Goal: Task Accomplishment & Management: Manage account settings

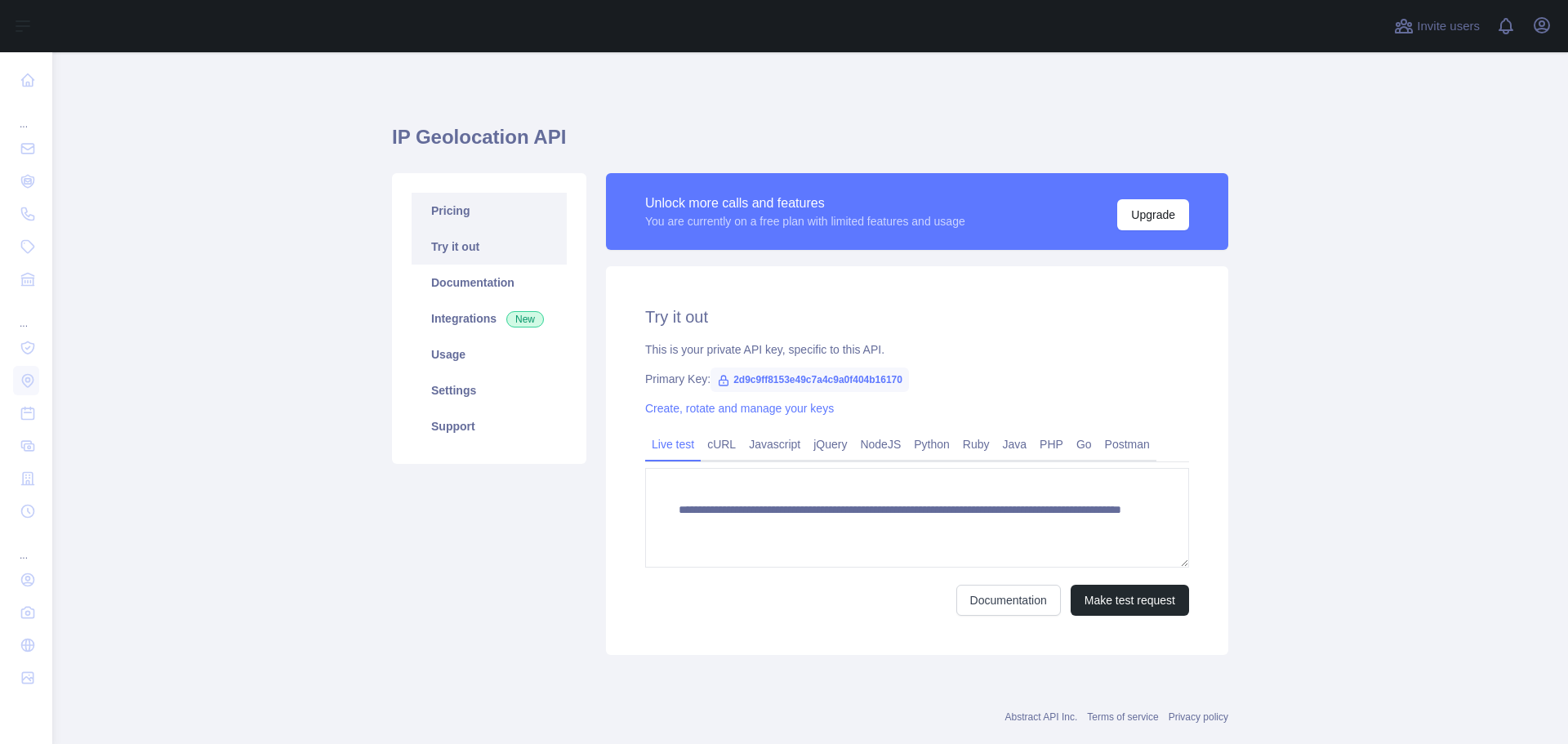
click at [494, 216] on link "Pricing" at bounding box center [489, 210] width 155 height 36
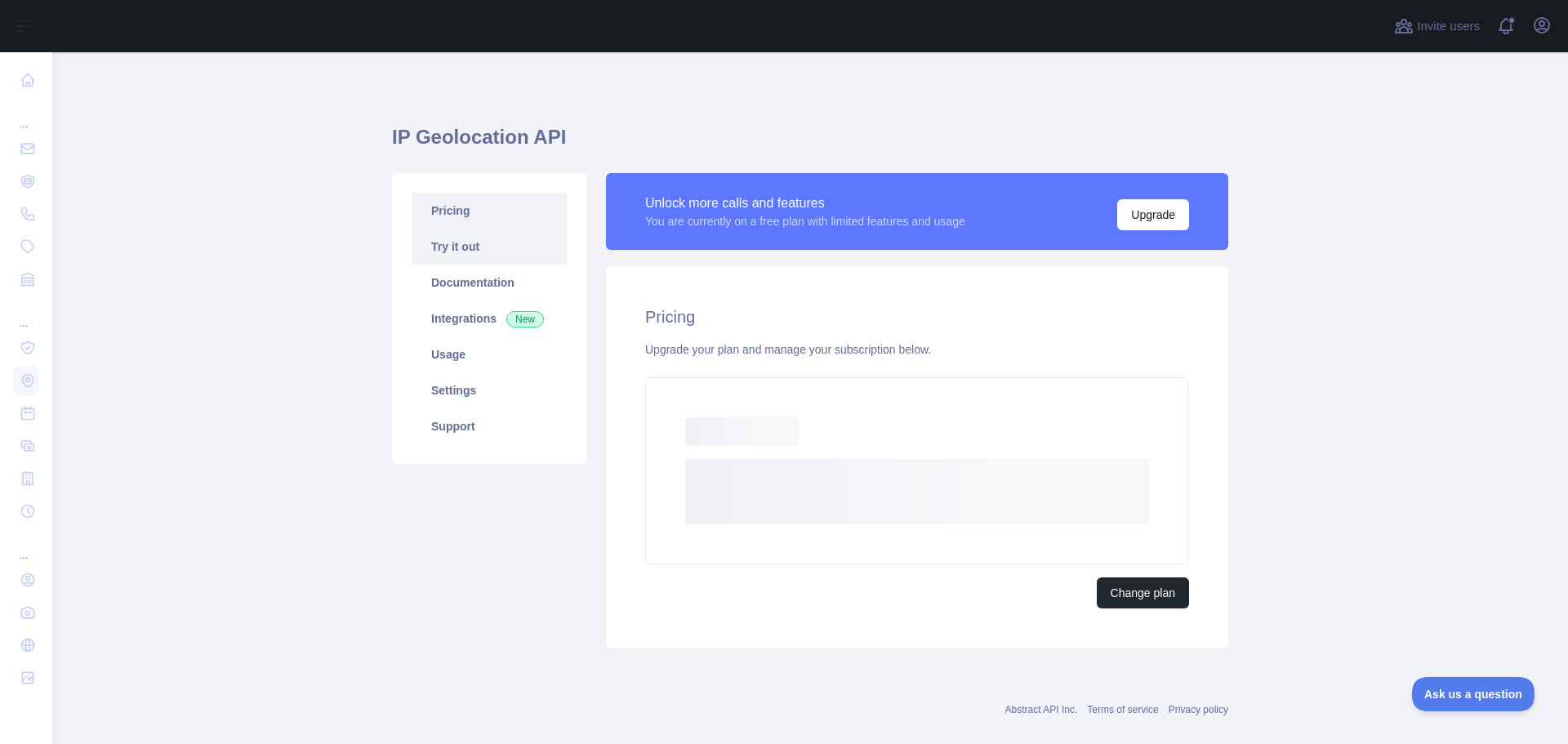
click at [481, 234] on link "Try it out" at bounding box center [489, 246] width 155 height 36
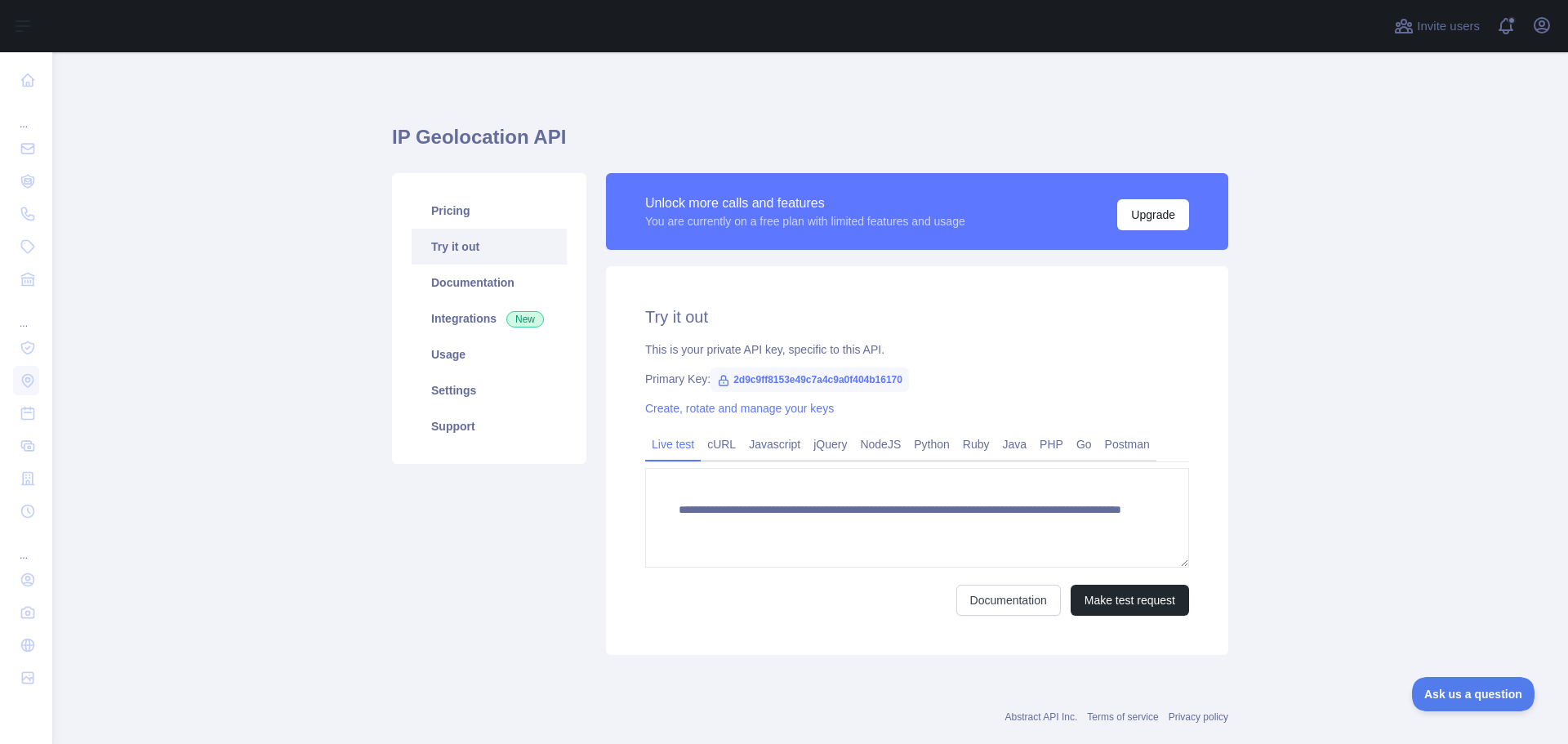
click at [771, 385] on span "2d9c9ff8153e49c7a4c9a0f404b16170" at bounding box center [809, 379] width 199 height 25
copy span "2d9c9ff8153e49c7a4c9a0f404b16170"
click at [716, 442] on link "cURL" at bounding box center [722, 444] width 42 height 26
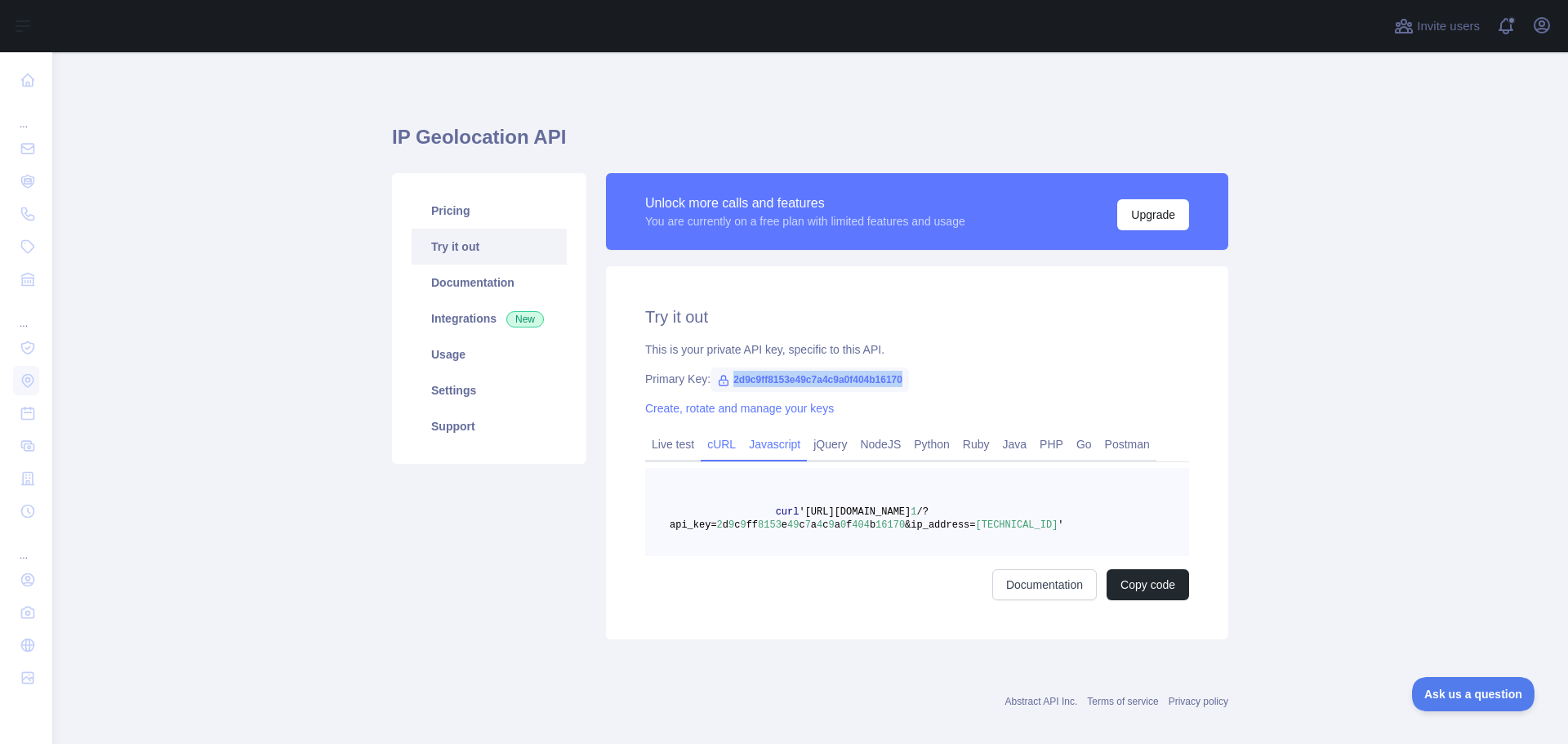
click at [794, 443] on link "Javascript" at bounding box center [774, 444] width 65 height 26
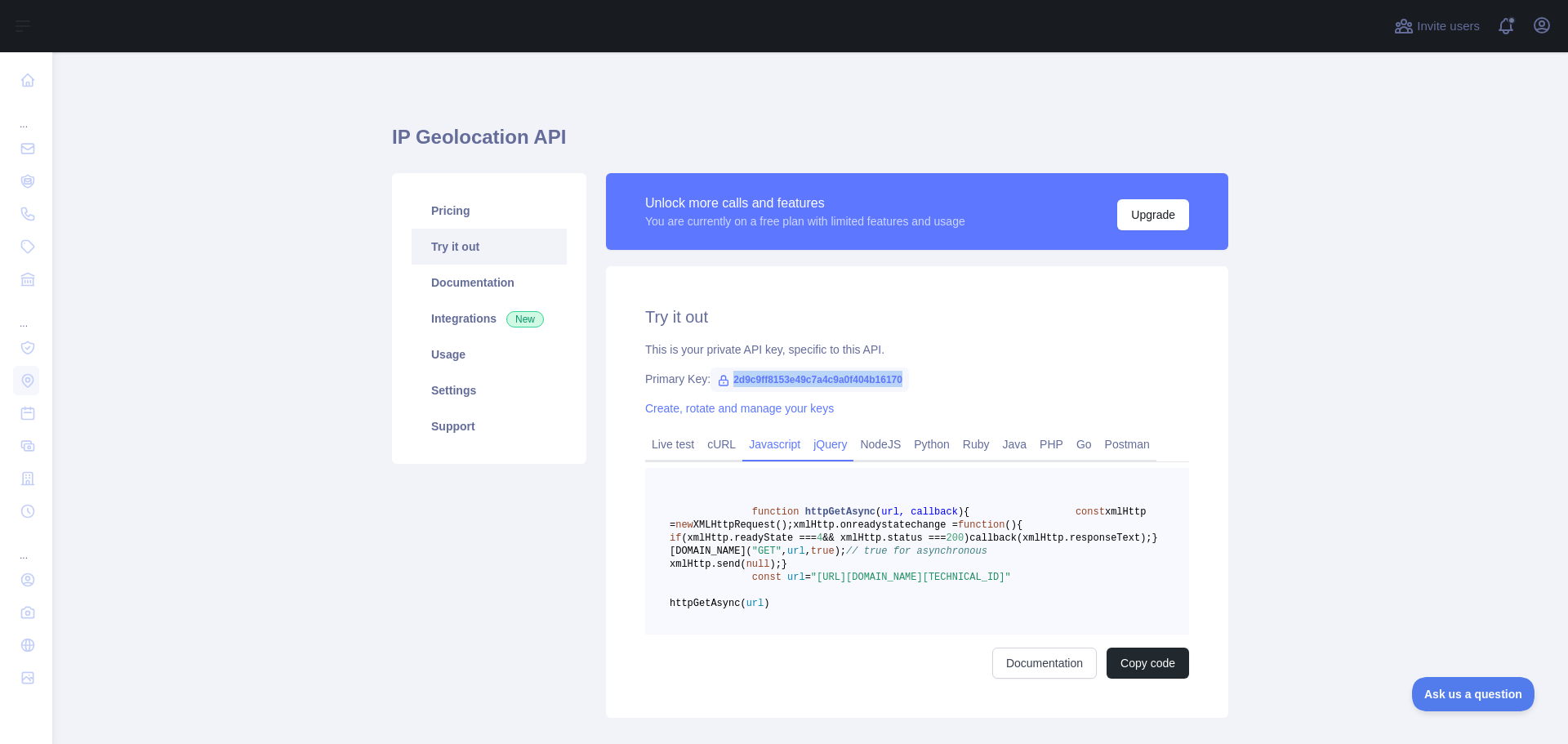
click at [807, 449] on link "jQuery" at bounding box center [830, 444] width 46 height 26
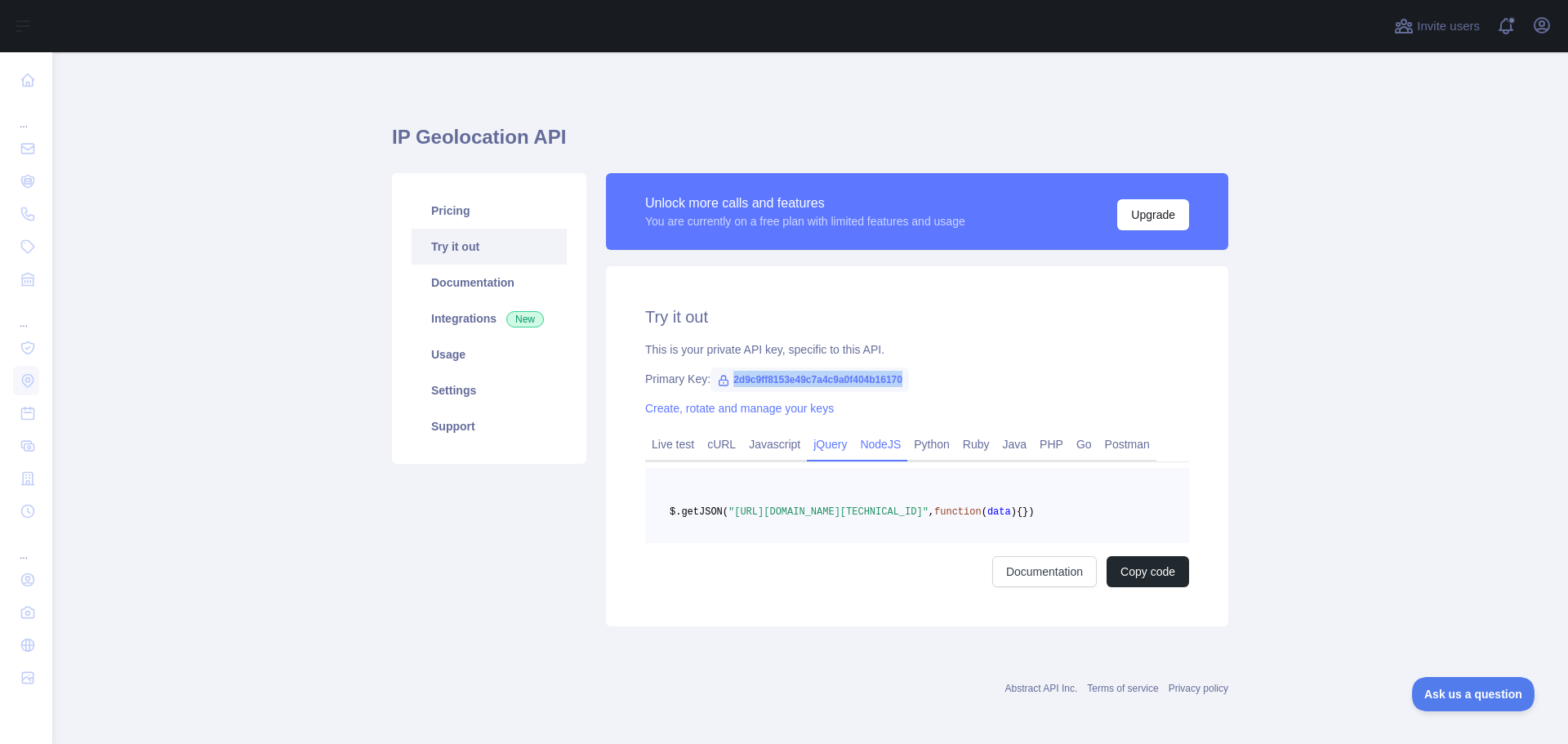
click at [872, 452] on link "NodeJS" at bounding box center [880, 444] width 54 height 26
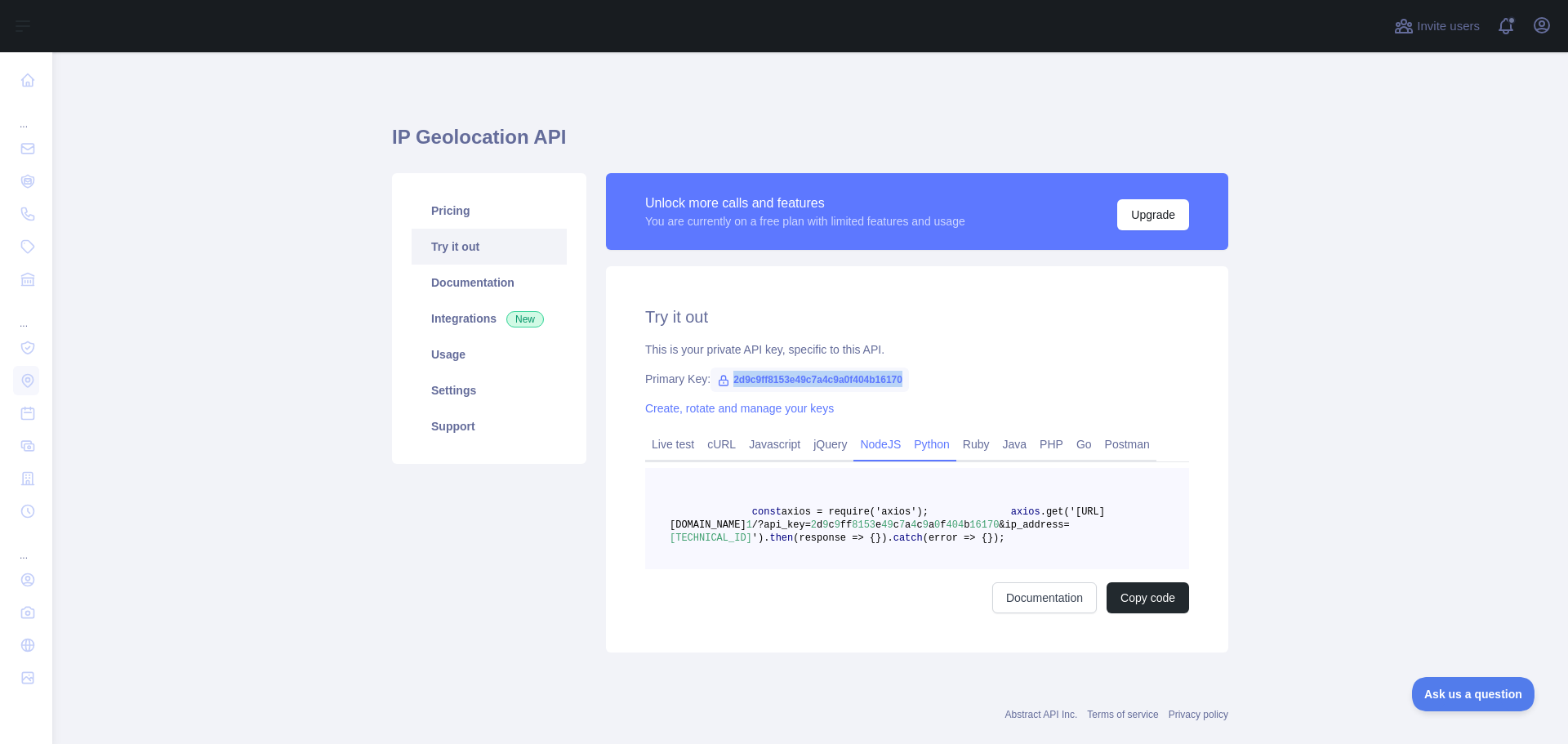
click at [927, 445] on link "Python" at bounding box center [932, 444] width 49 height 26
click at [959, 444] on link "Ruby" at bounding box center [976, 444] width 40 height 26
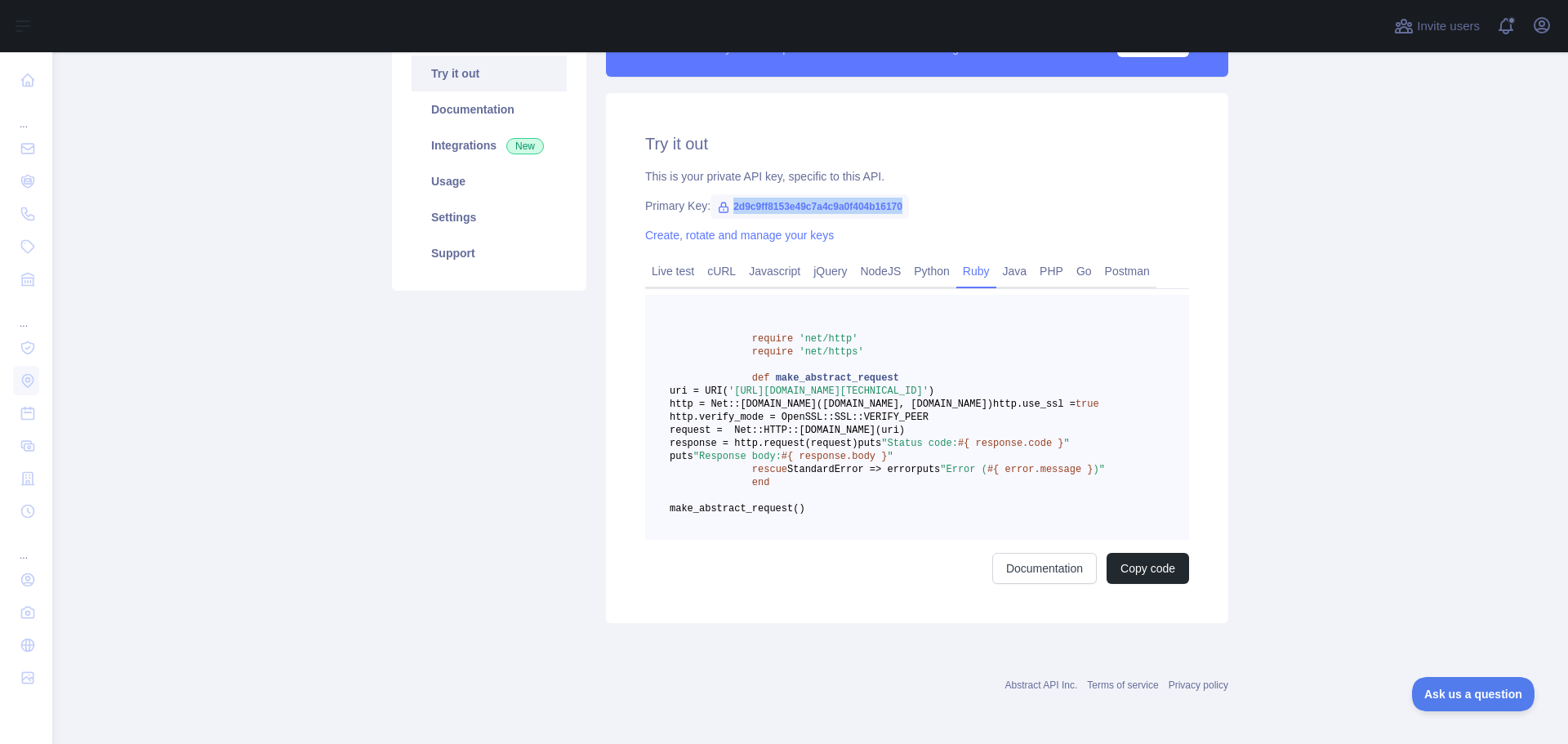
scroll to position [163, 0]
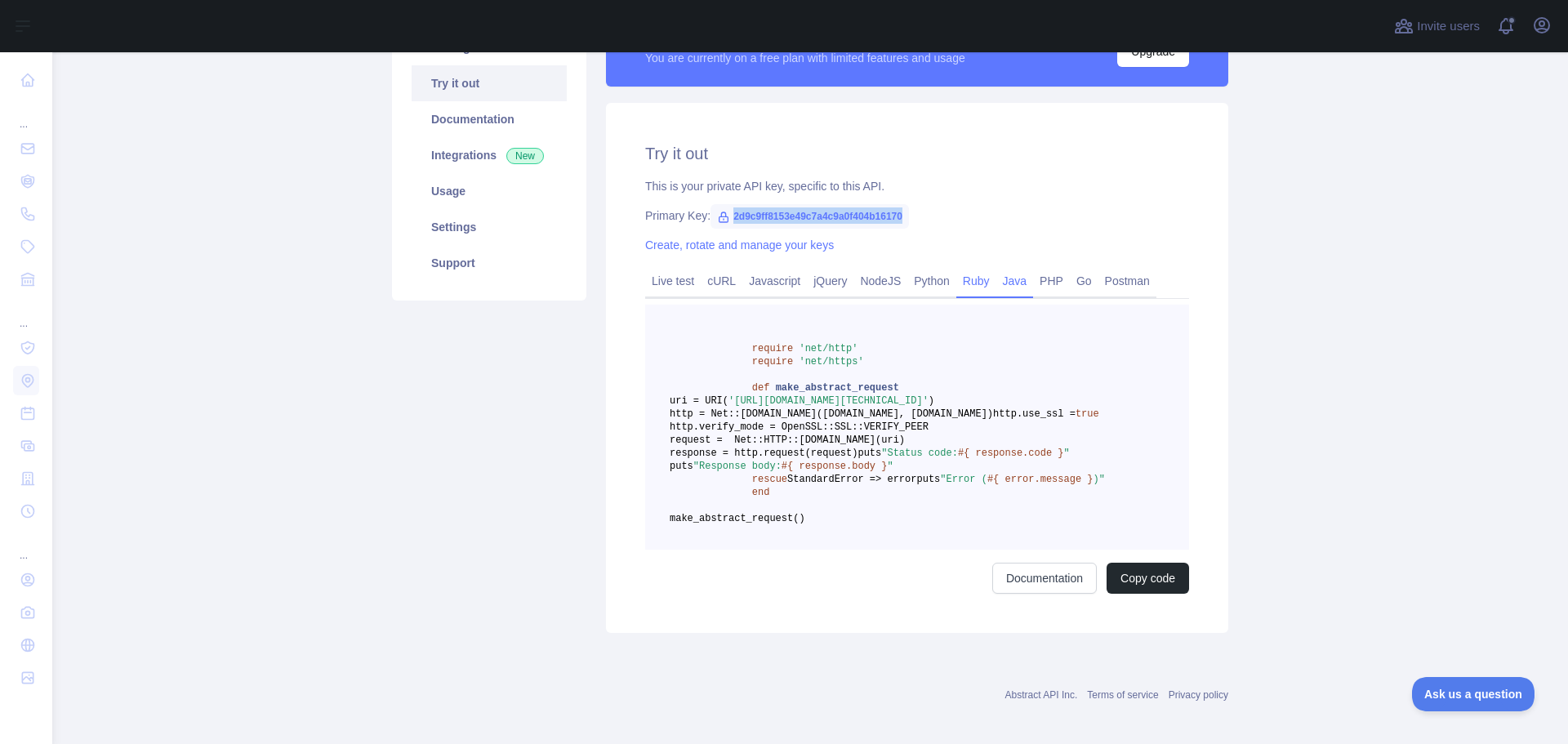
click at [1014, 271] on link "Java" at bounding box center [1014, 281] width 38 height 26
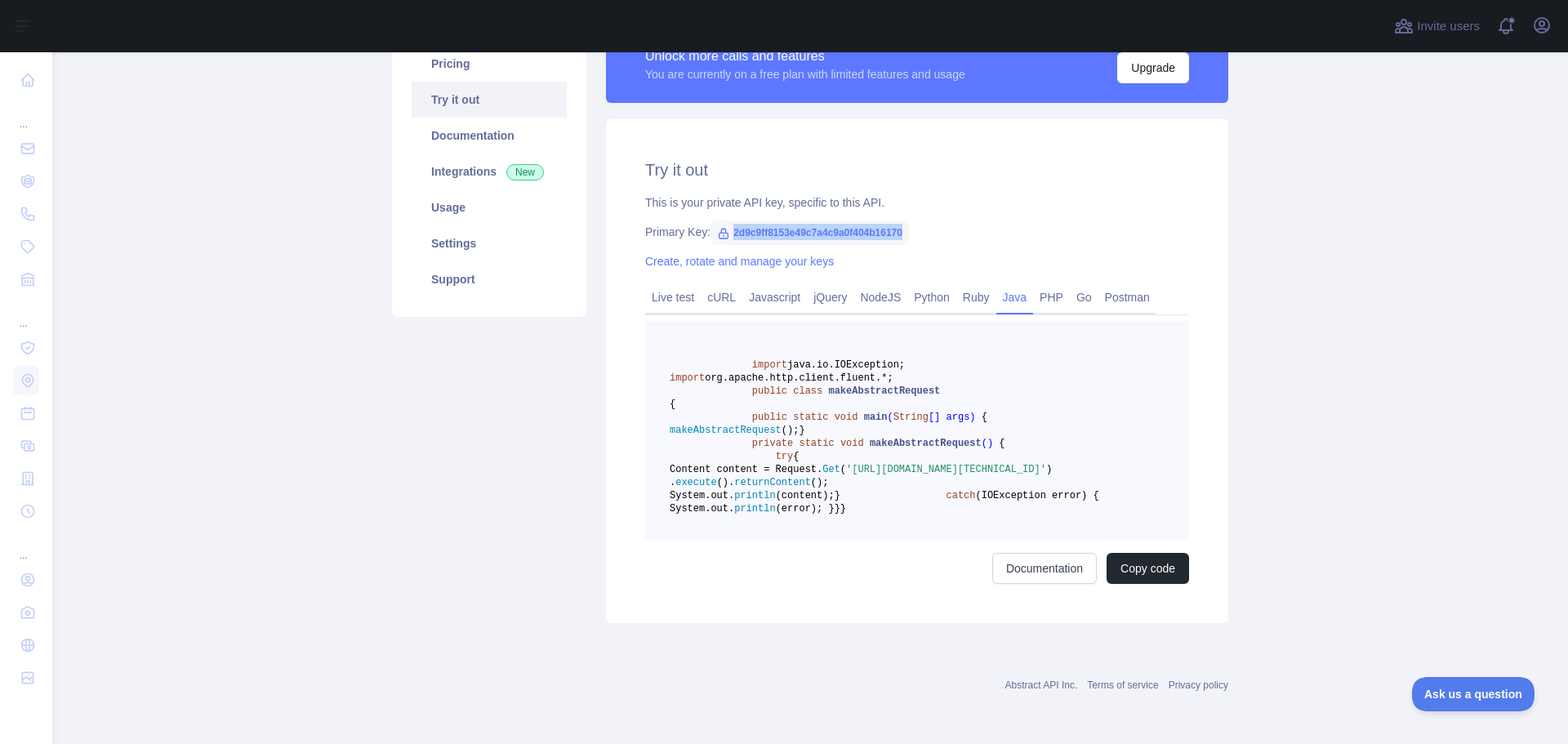
scroll to position [304, 0]
click at [1056, 537] on pre "import java.io.IOException; import org.apache.http.client.fluent.*; public clas…" at bounding box center [916, 430] width 544 height 219
click at [1054, 558] on link "Documentation" at bounding box center [1044, 568] width 104 height 31
click at [456, 261] on link "Support" at bounding box center [489, 279] width 155 height 36
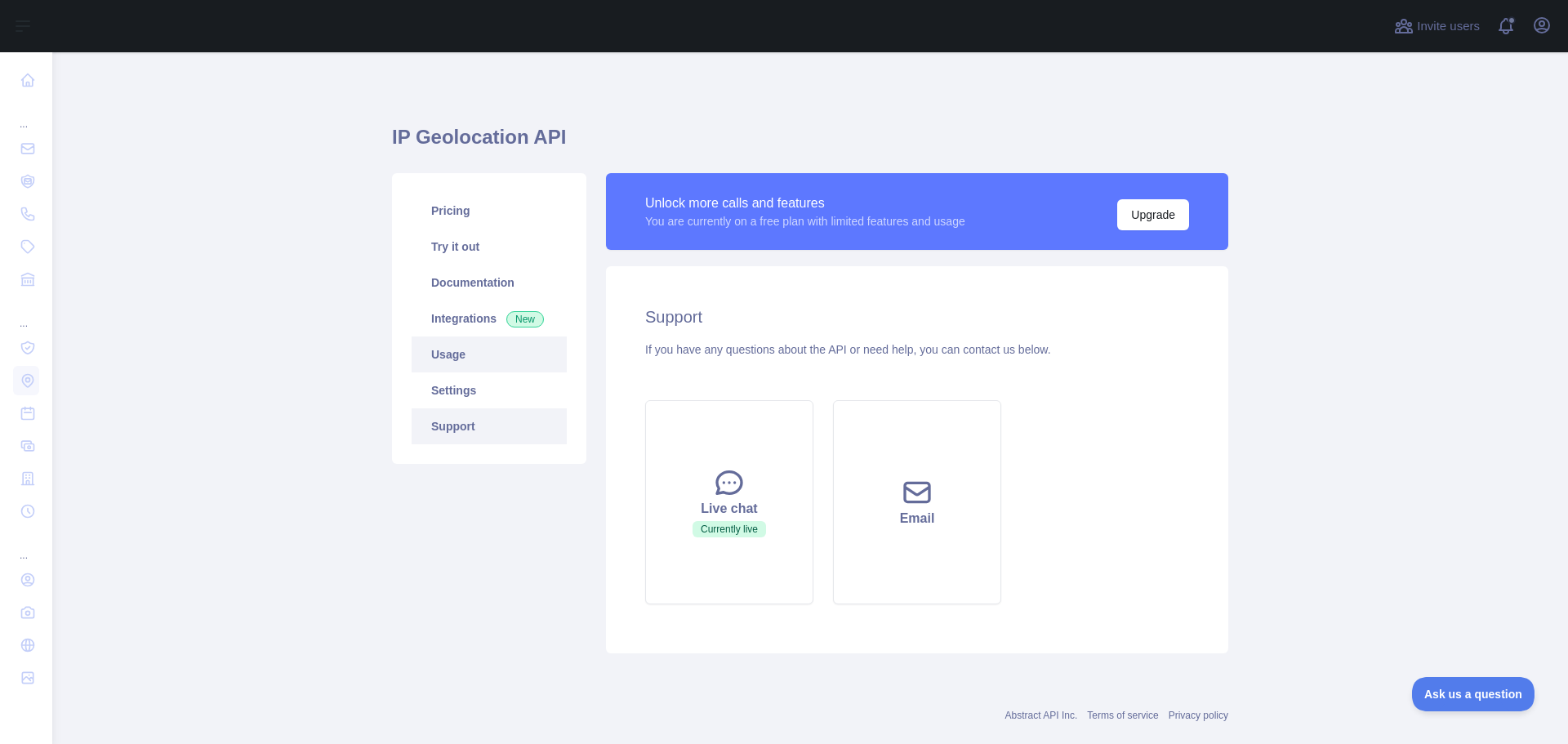
click at [463, 371] on link "Usage" at bounding box center [489, 354] width 155 height 36
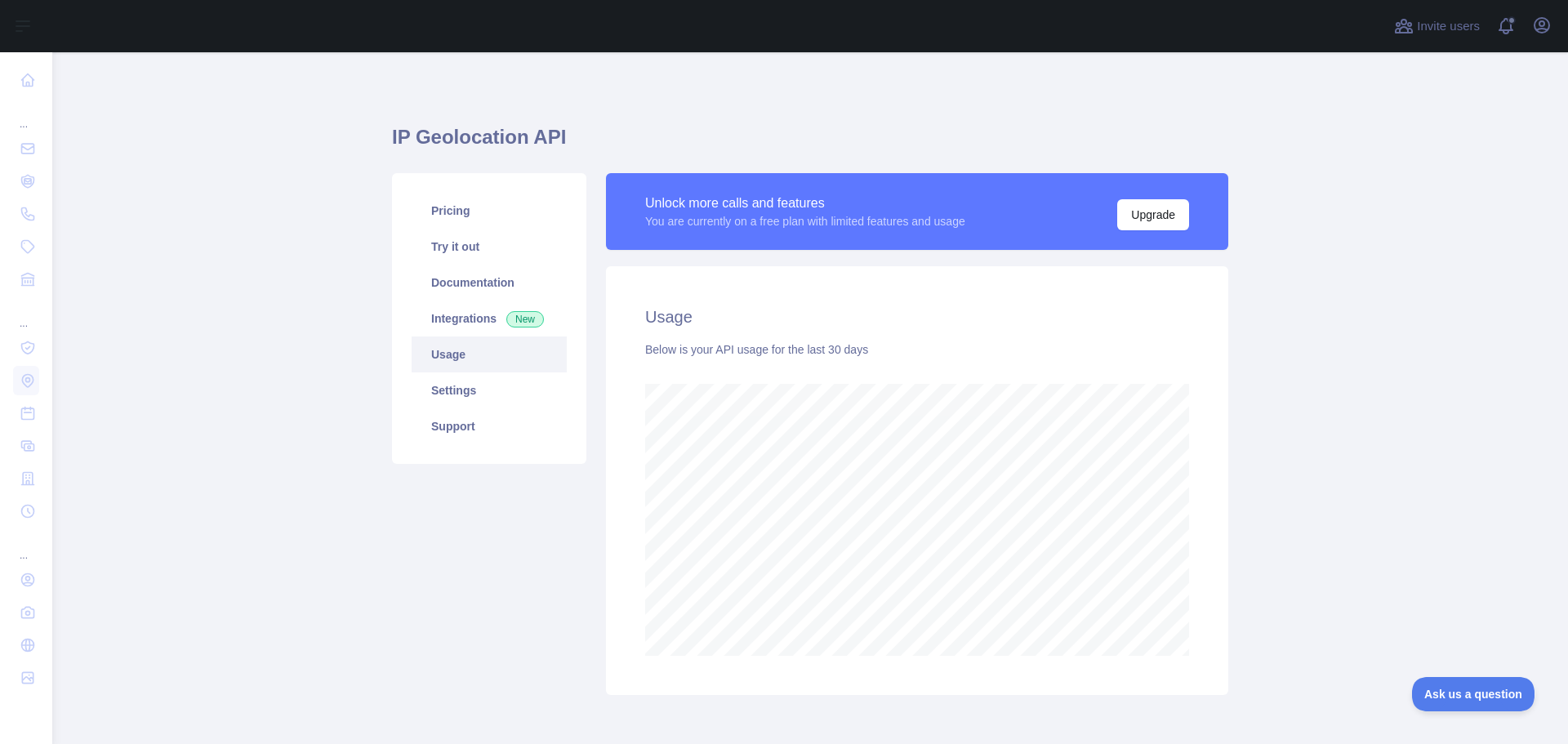
scroll to position [691, 1503]
click at [518, 393] on link "Settings" at bounding box center [489, 390] width 155 height 36
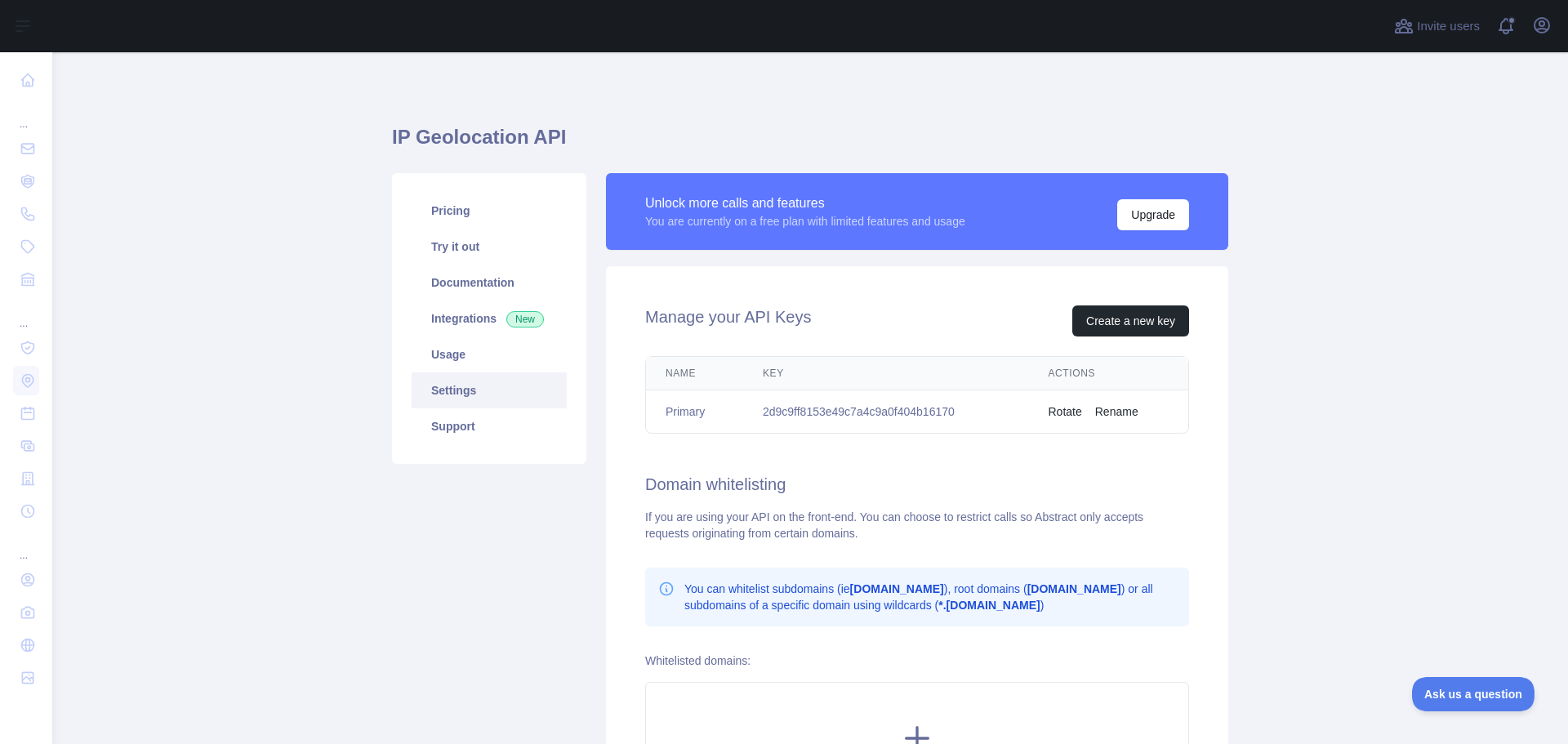
click at [1066, 413] on button "Rotate" at bounding box center [1065, 411] width 33 height 17
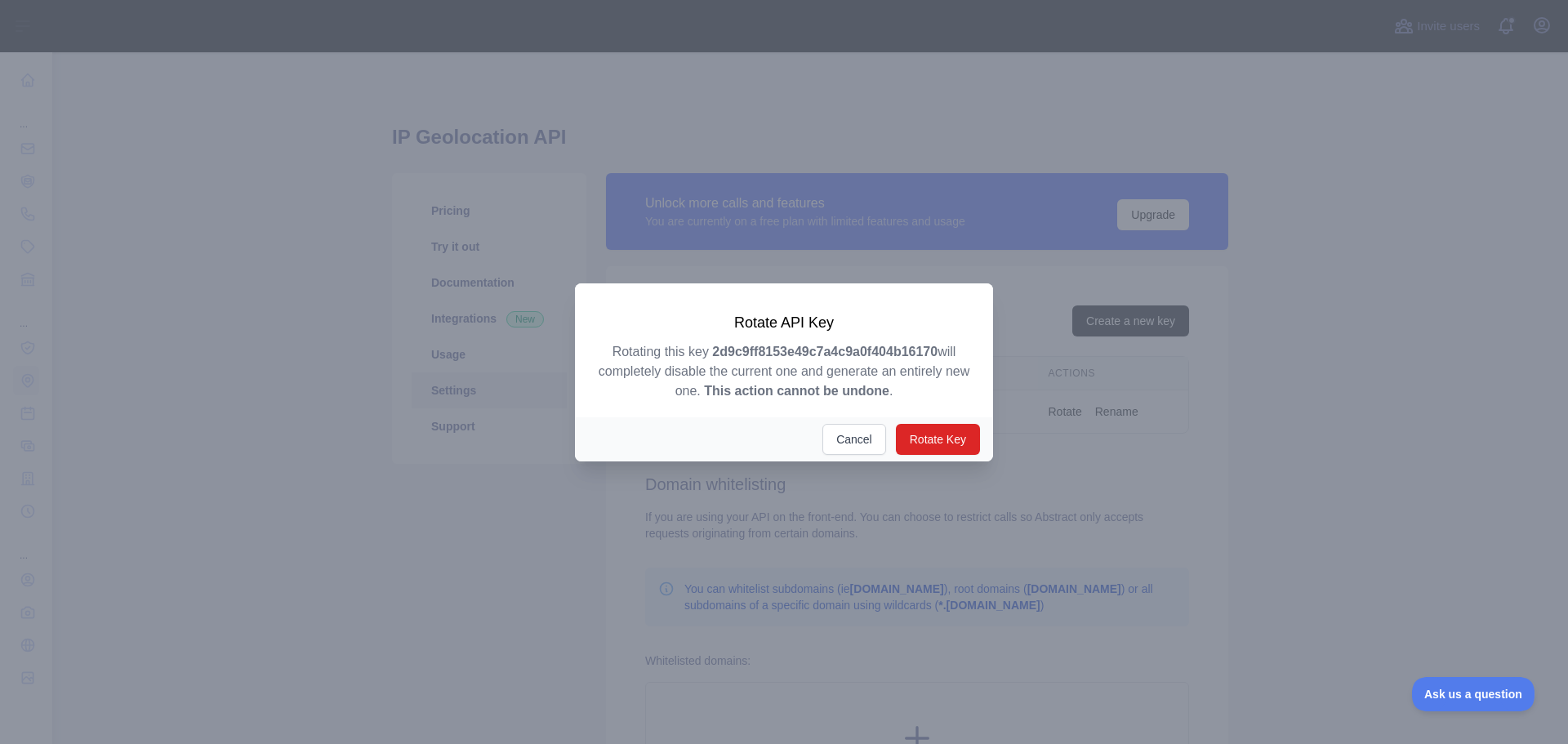
click at [716, 379] on p "Rotating this key 2d9c9ff8153e49c7a4c9a0f404b16170 will completely disable the …" at bounding box center [784, 372] width 378 height 59
drag, startPoint x: 646, startPoint y: 345, endPoint x: 896, endPoint y: 345, distance: 250.0
click at [896, 345] on p "Rotating this key 2d9c9ff8153e49c7a4c9a0f404b16170 will completely disable the …" at bounding box center [784, 372] width 378 height 59
click at [896, 345] on strong "2d9c9ff8153e49c7a4c9a0f404b16170" at bounding box center [824, 351] width 225 height 14
click at [849, 439] on button "Cancel" at bounding box center [854, 439] width 64 height 31
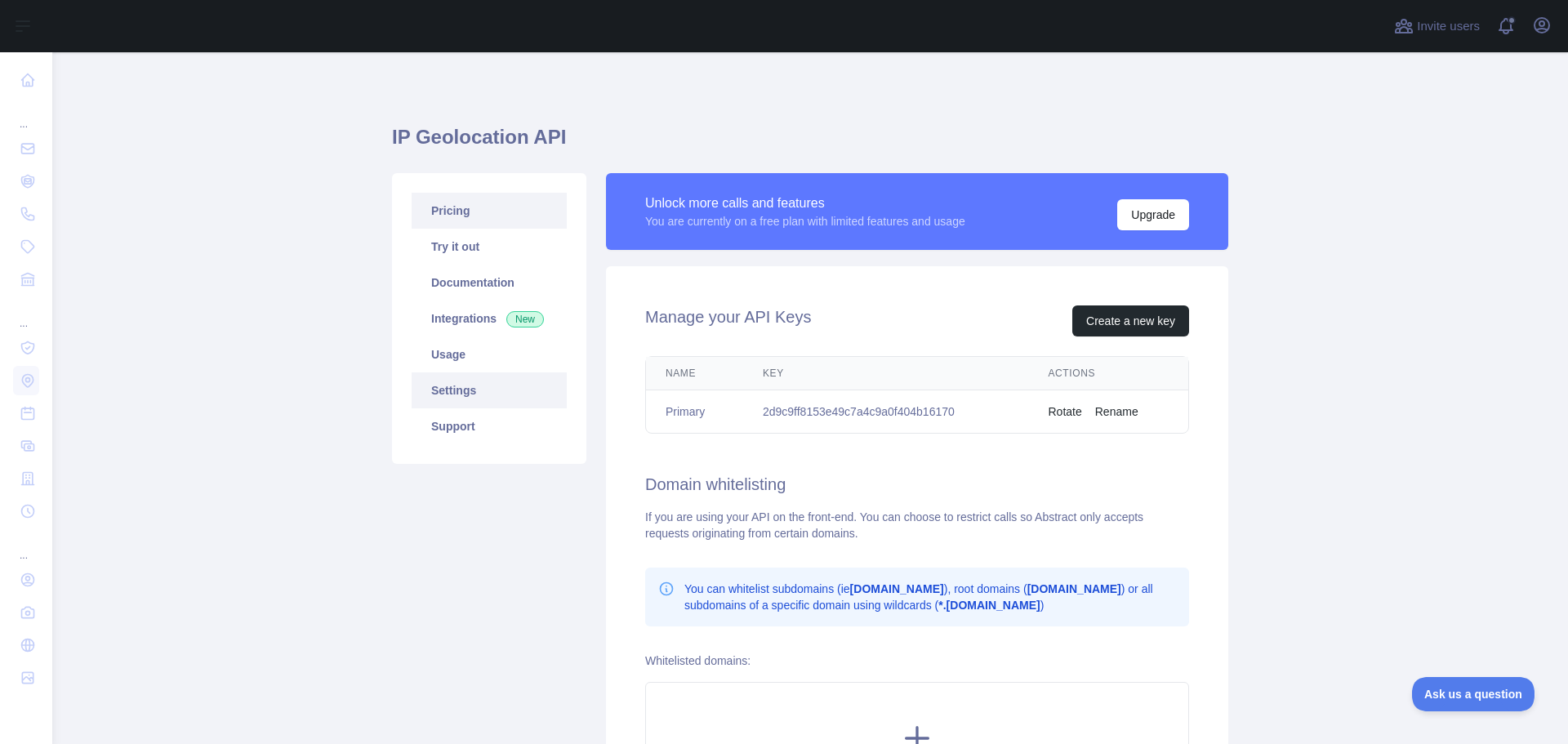
click at [417, 212] on link "Pricing" at bounding box center [489, 210] width 155 height 36
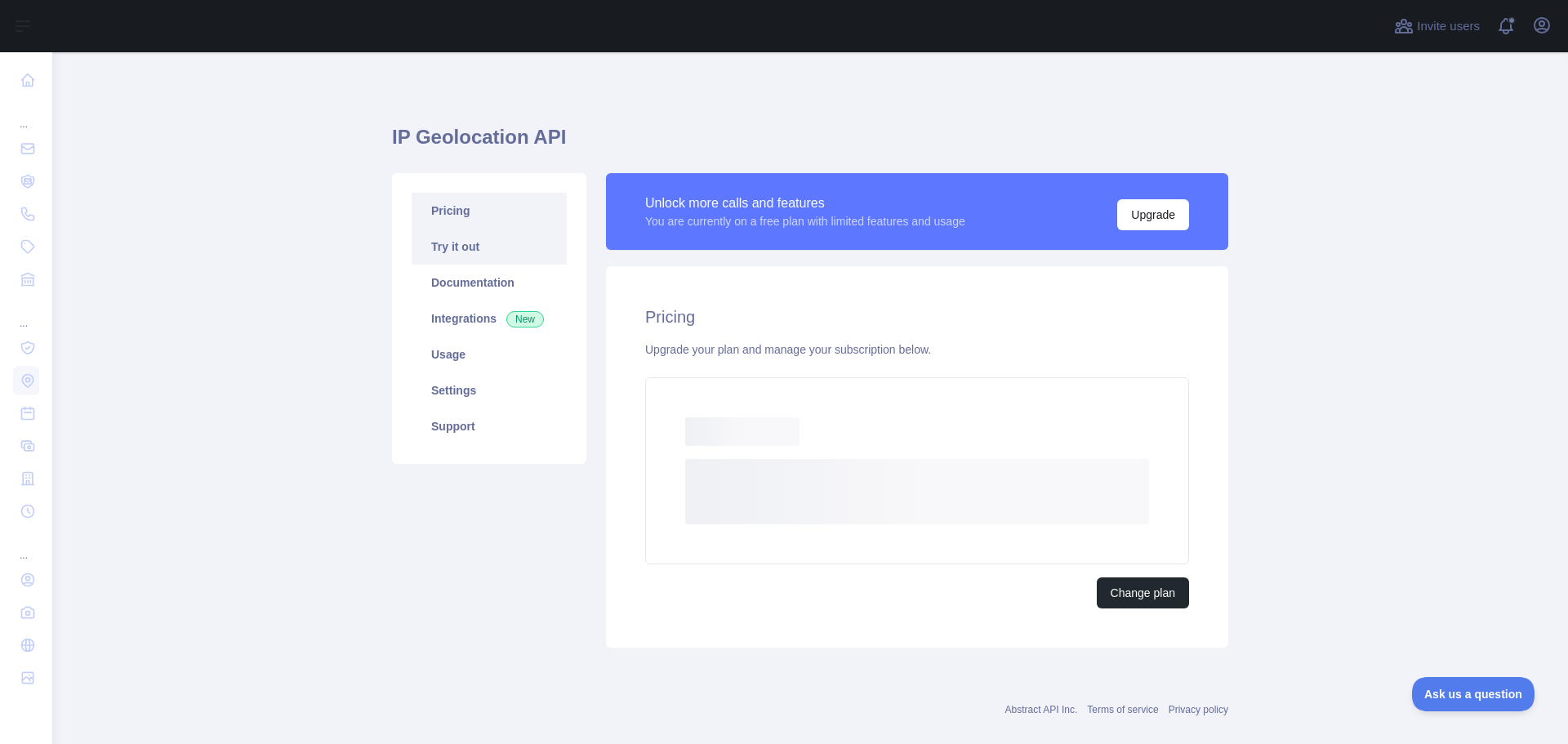
click at [425, 237] on link "Try it out" at bounding box center [489, 246] width 155 height 36
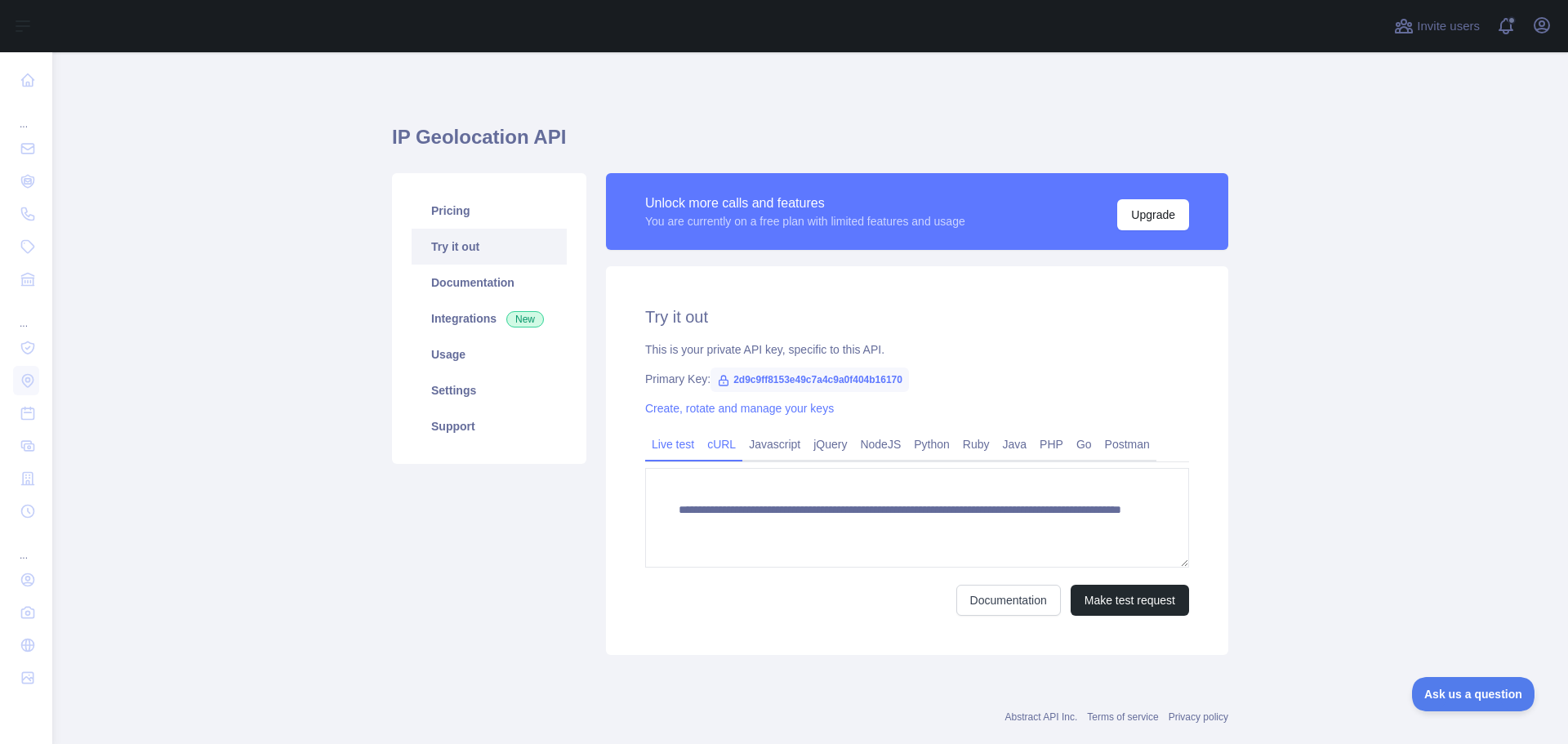
click at [701, 439] on link "cURL" at bounding box center [722, 444] width 42 height 26
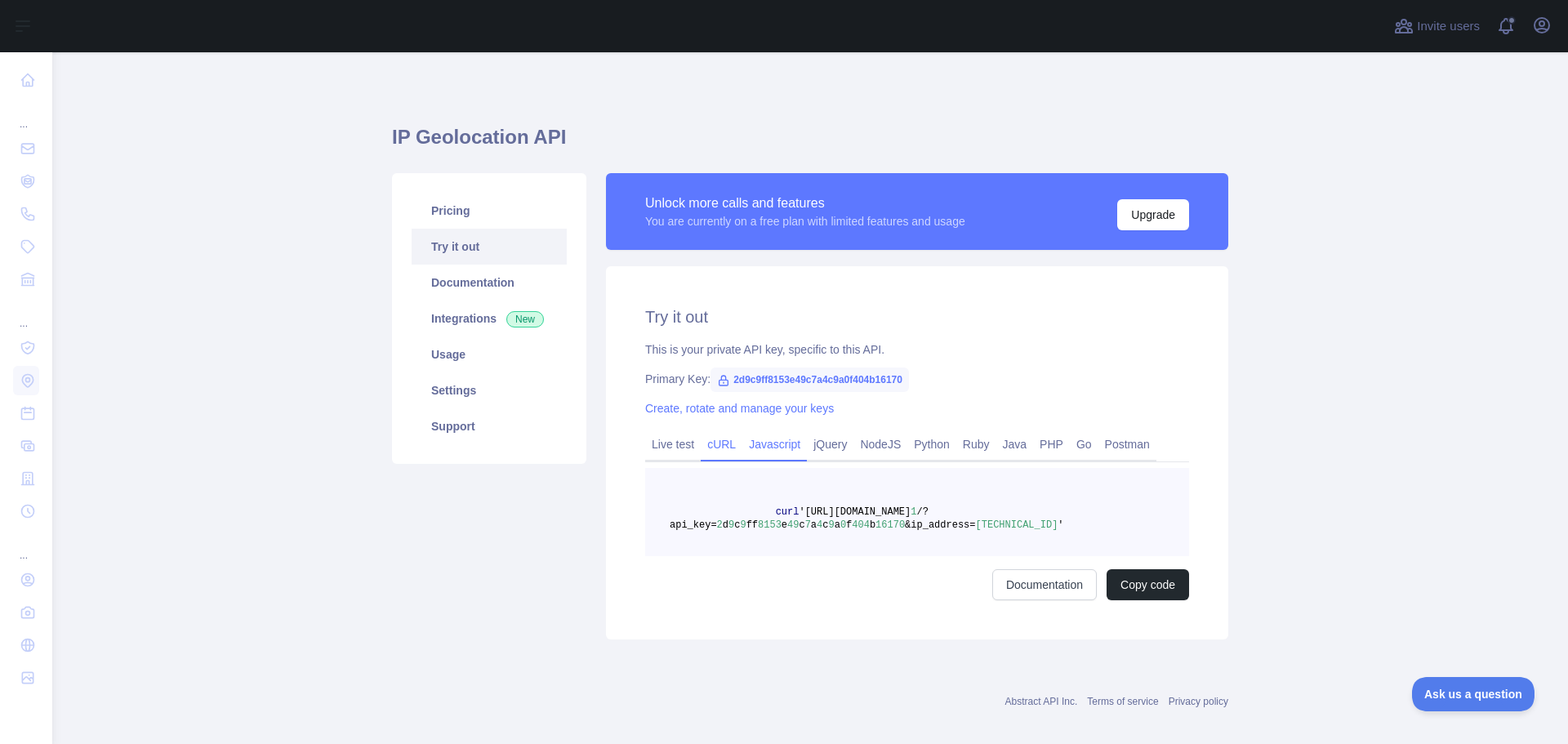
click at [768, 451] on link "Javascript" at bounding box center [774, 444] width 65 height 26
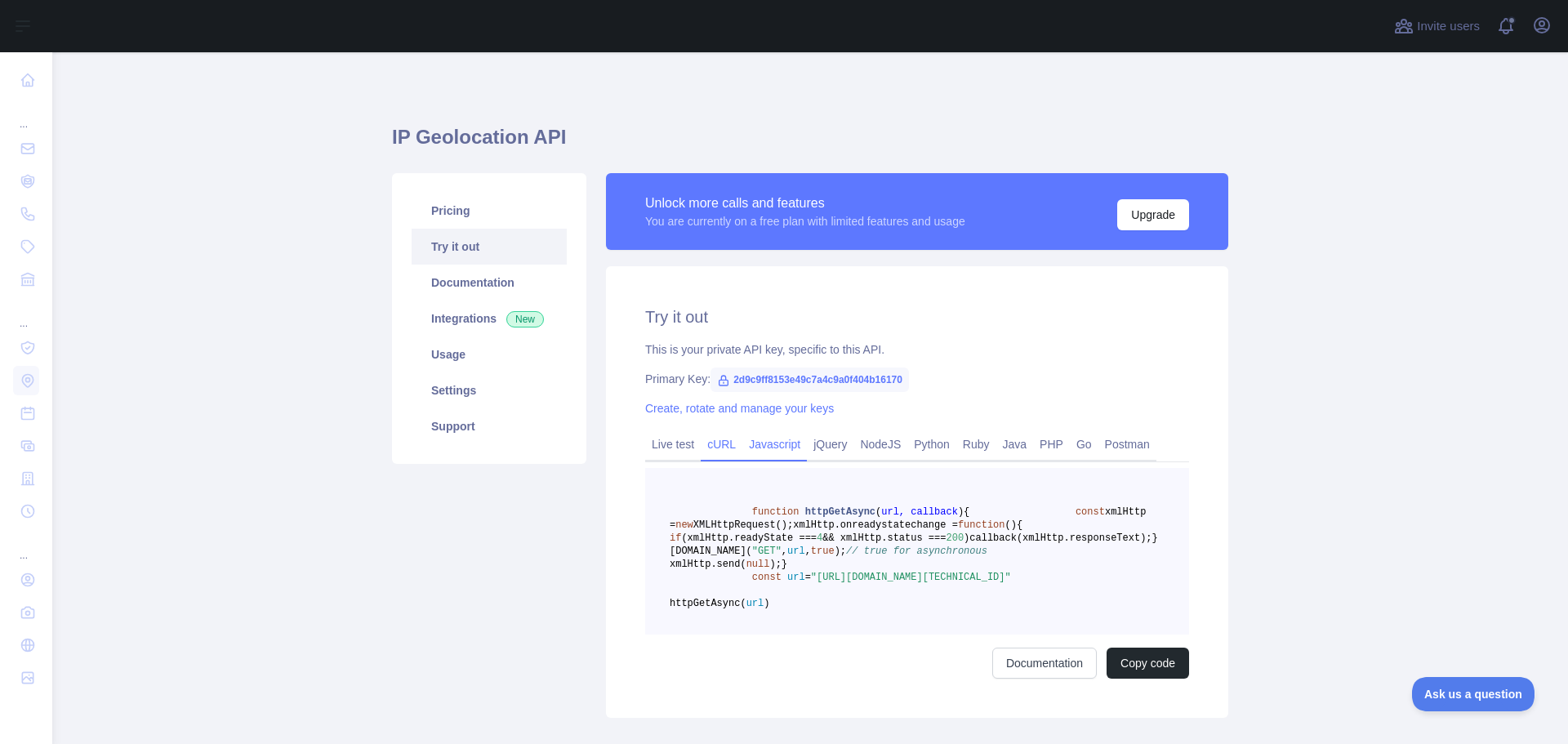
click at [720, 446] on link "cURL" at bounding box center [722, 444] width 42 height 26
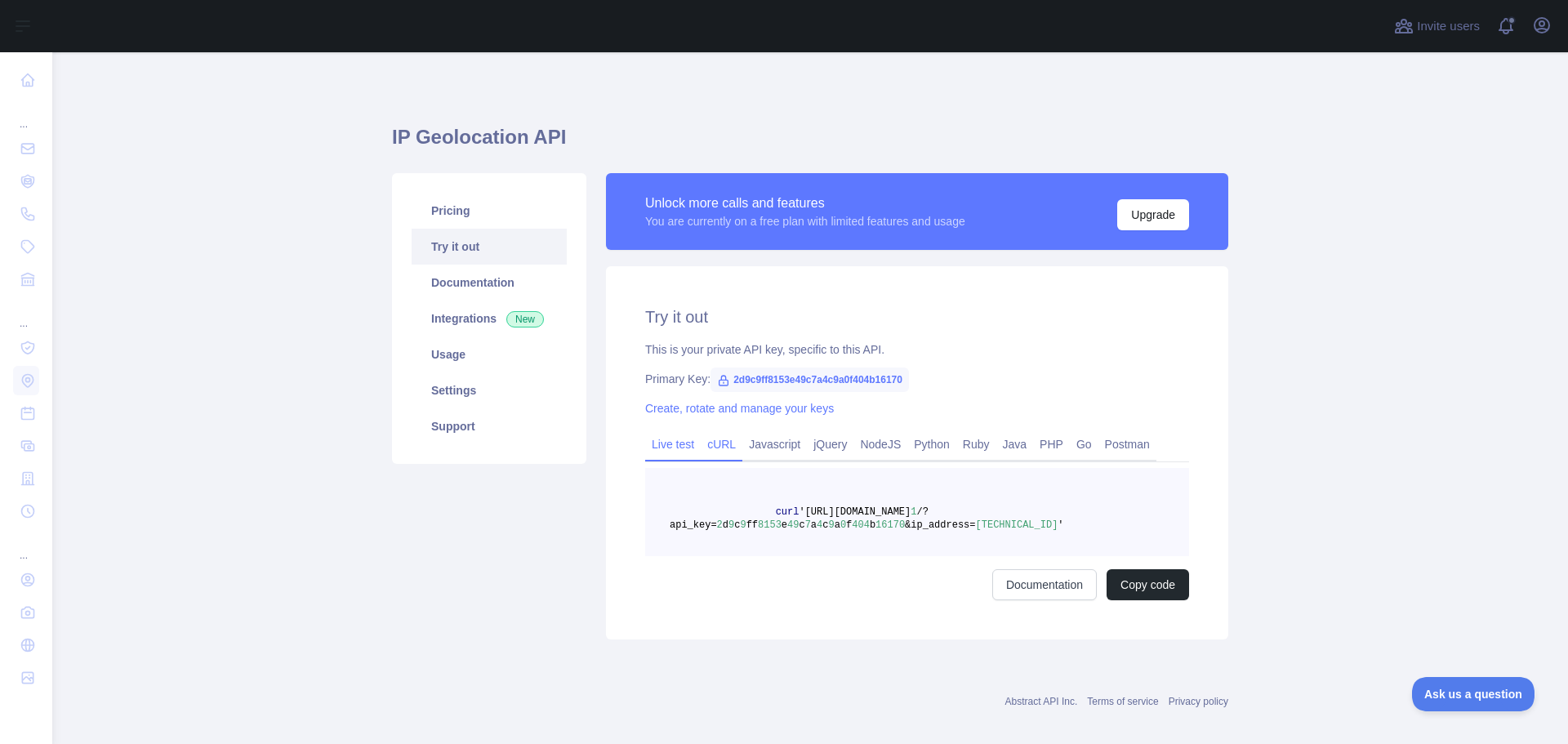
click at [661, 446] on link "Live test" at bounding box center [672, 444] width 55 height 26
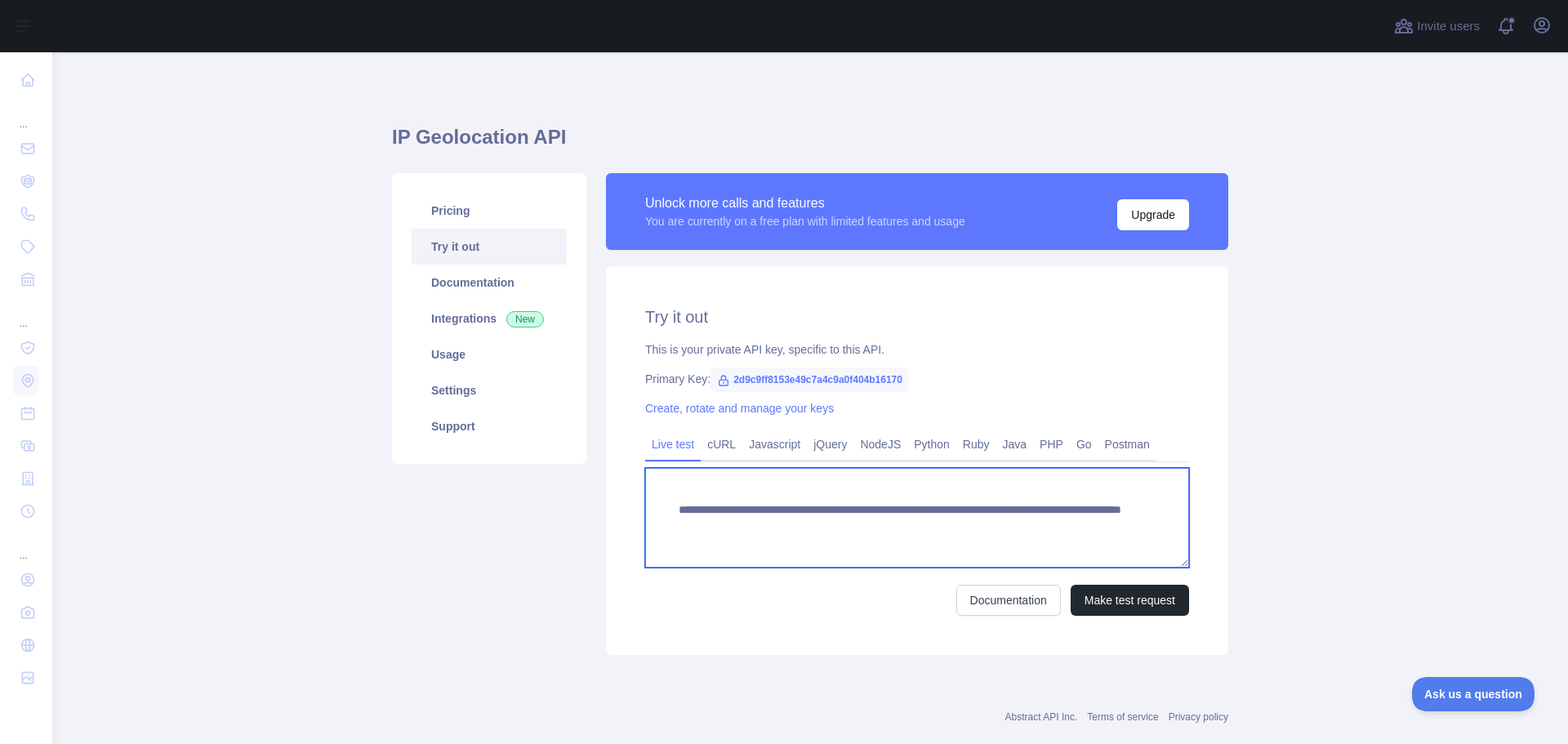
click at [688, 505] on textarea "**********" at bounding box center [916, 518] width 544 height 100
drag, startPoint x: 688, startPoint y: 505, endPoint x: 887, endPoint y: 523, distance: 199.8
click at [887, 523] on textarea "**********" at bounding box center [916, 518] width 544 height 100
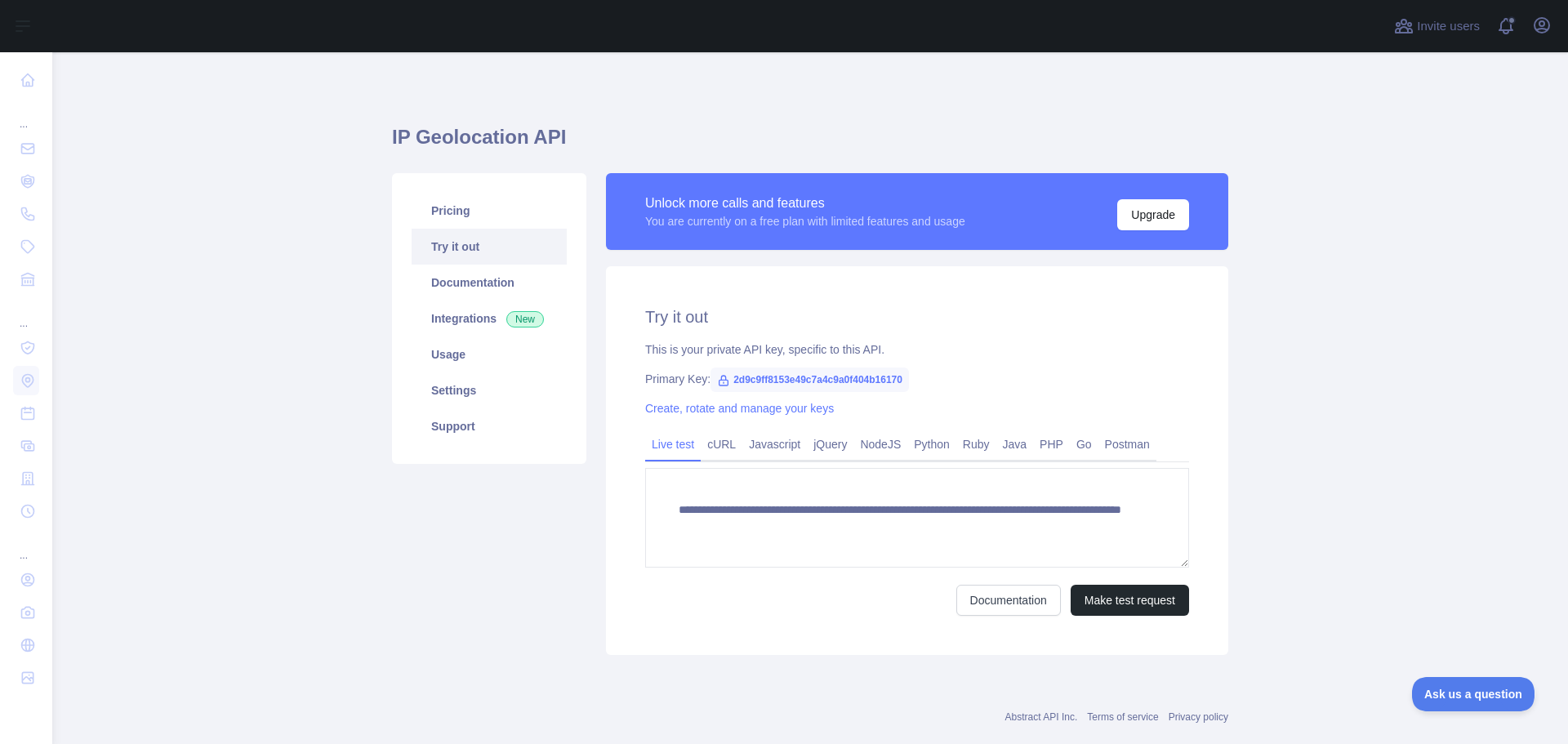
click at [730, 301] on div "**********" at bounding box center [917, 461] width 622 height 389
